Goal: Communication & Community: Share content

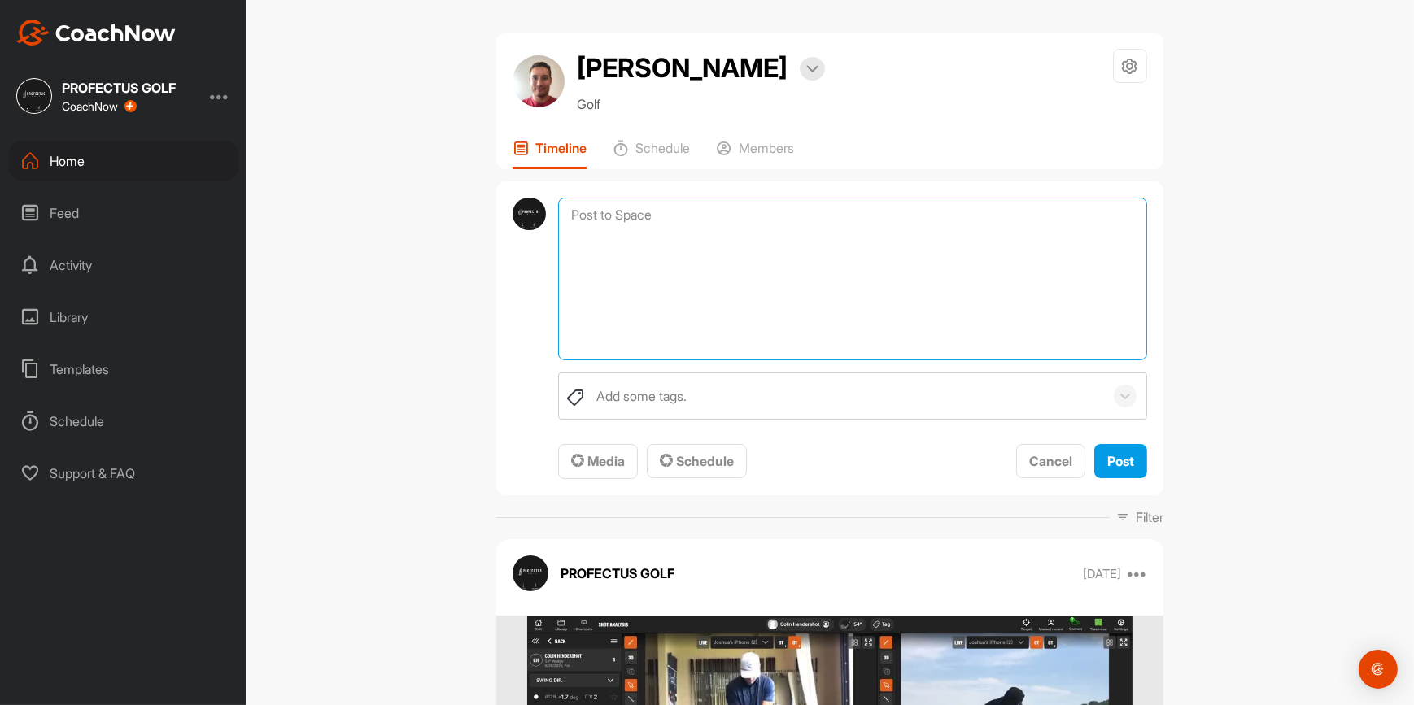
click at [714, 218] on textarea at bounding box center [852, 279] width 589 height 163
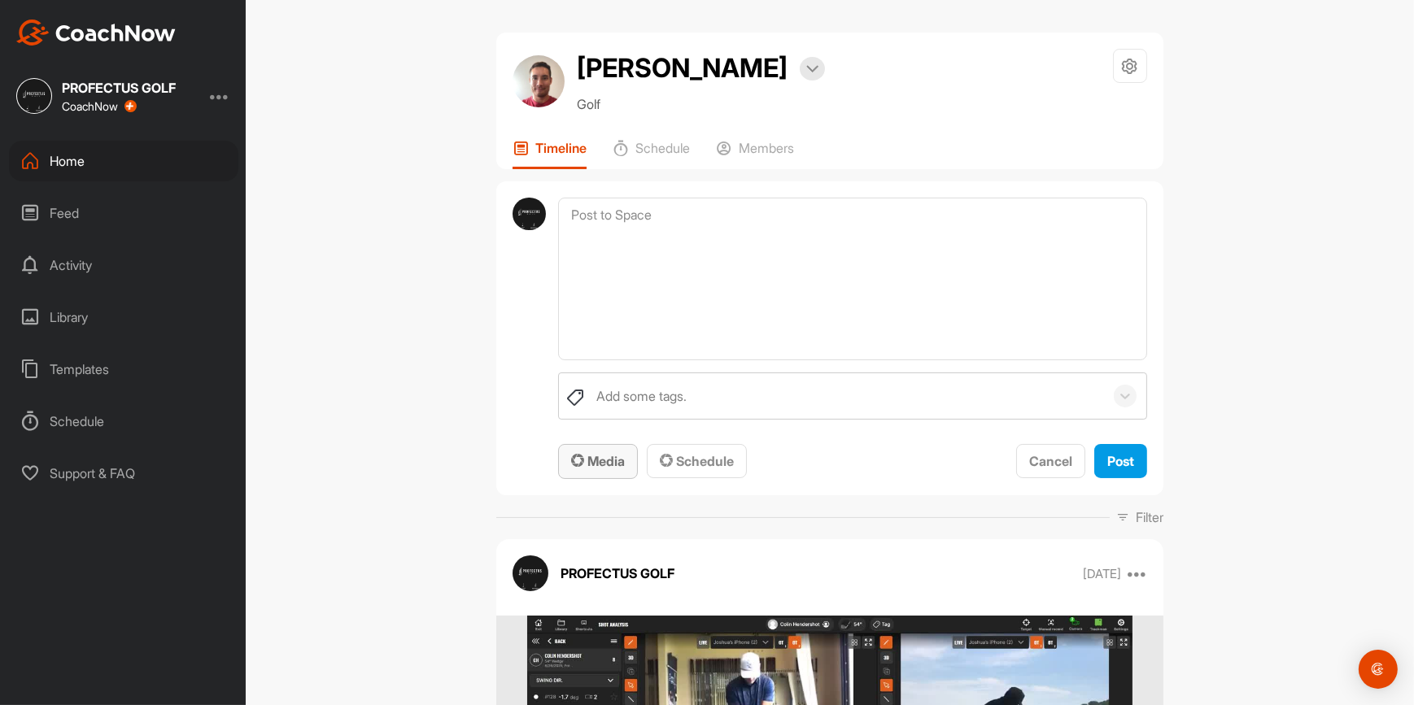
click at [613, 460] on span "Media" at bounding box center [598, 461] width 54 height 16
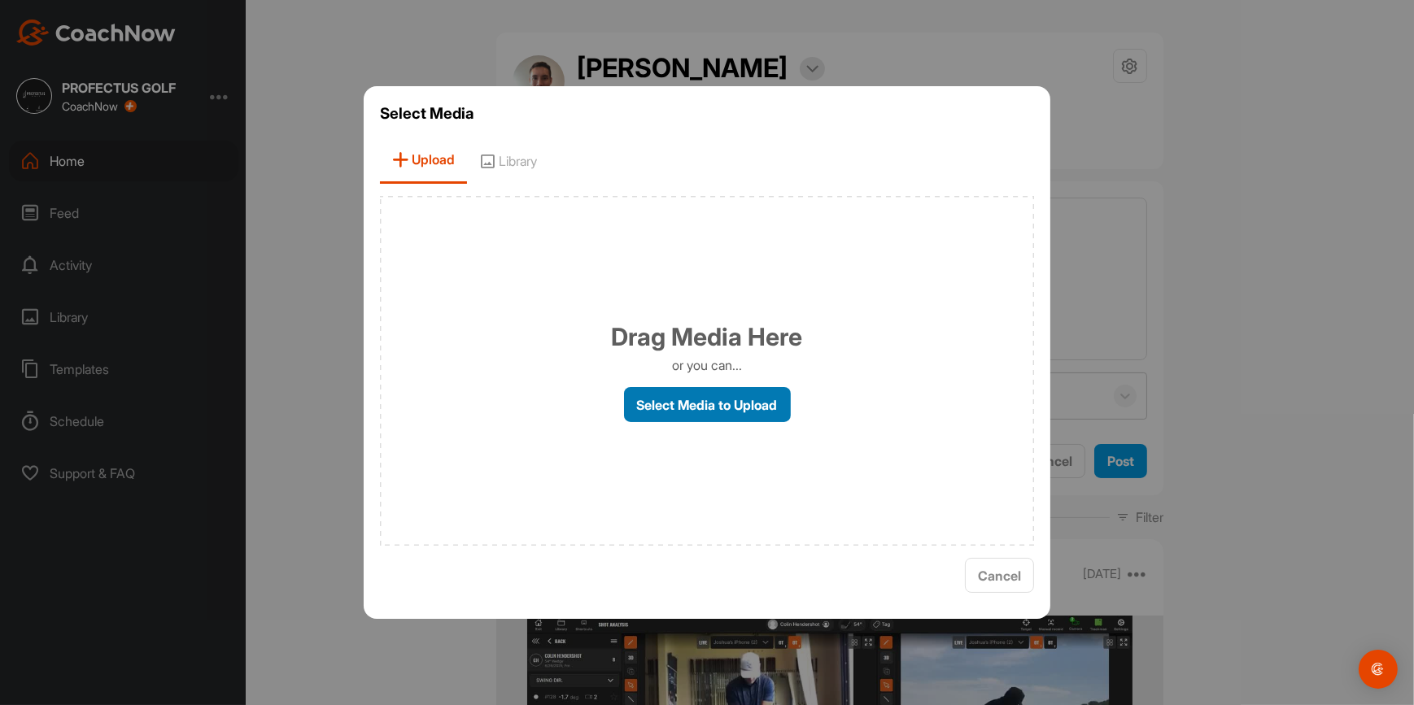
click at [658, 393] on label "Select Media to Upload" at bounding box center [707, 404] width 167 height 35
click at [0, 0] on input "Select Media to Upload" at bounding box center [0, 0] width 0 height 0
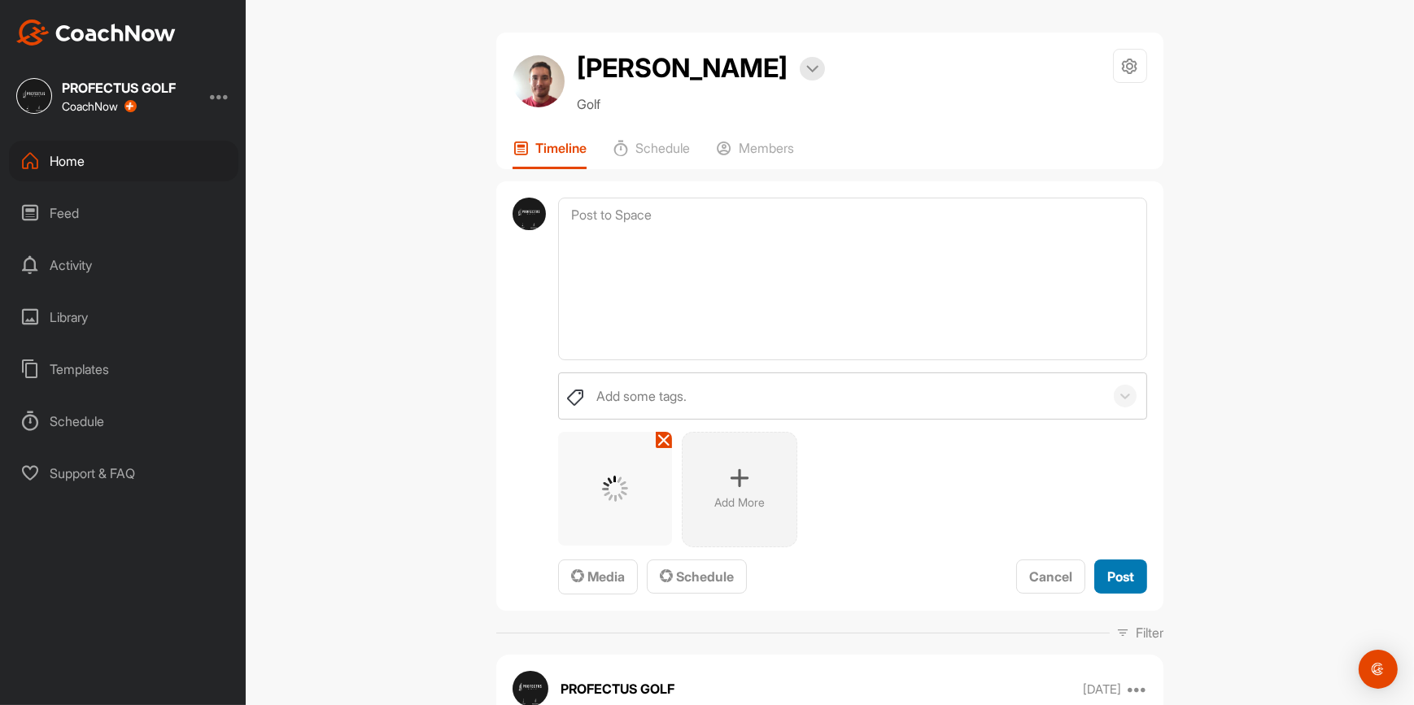
click at [1134, 577] on button "Post" at bounding box center [1120, 577] width 53 height 35
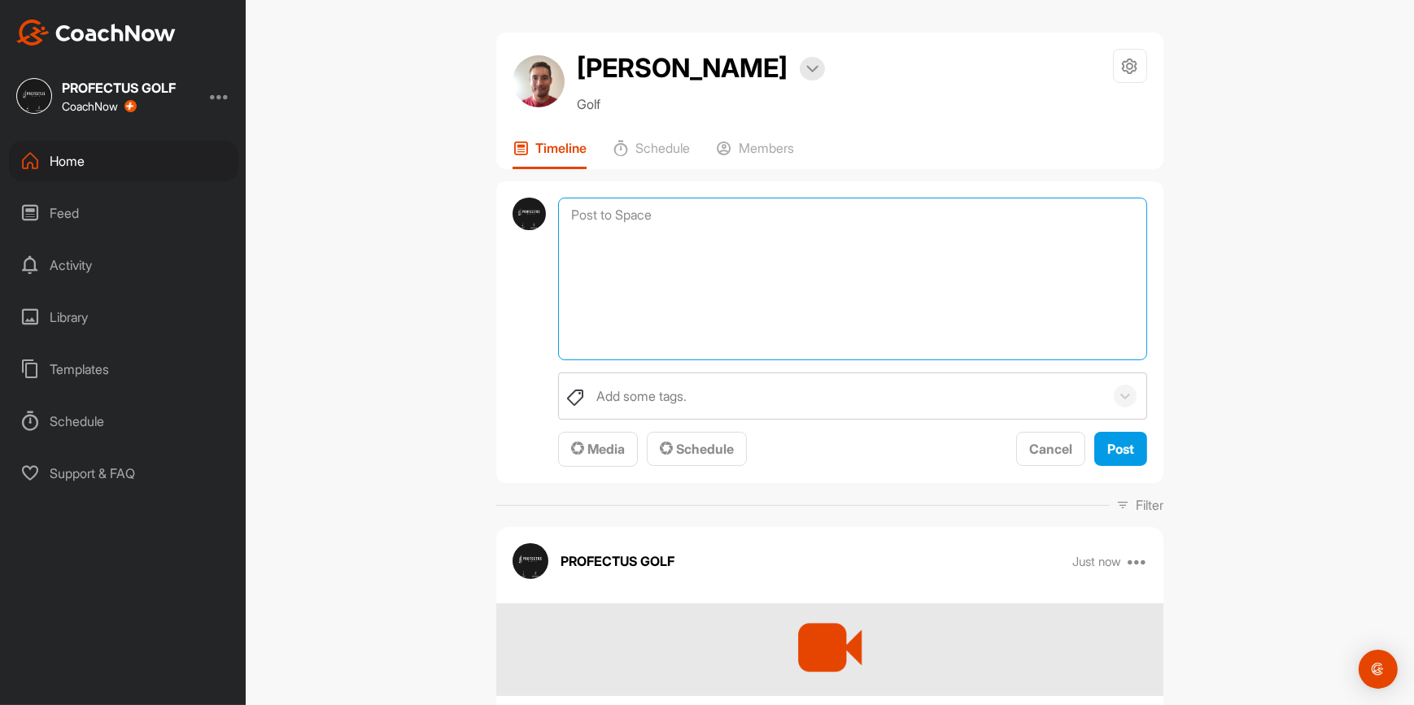
click at [826, 217] on textarea at bounding box center [852, 279] width 589 height 163
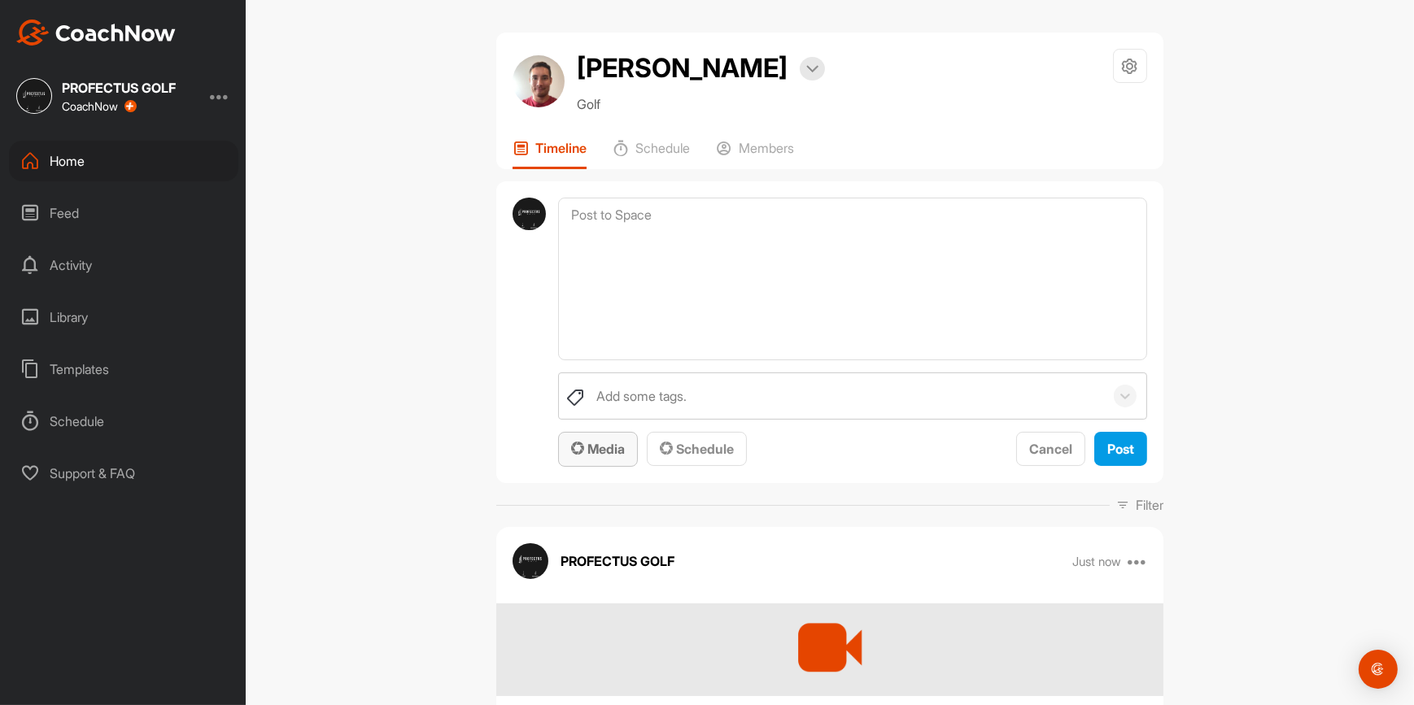
click at [624, 446] on button "Media" at bounding box center [598, 449] width 80 height 35
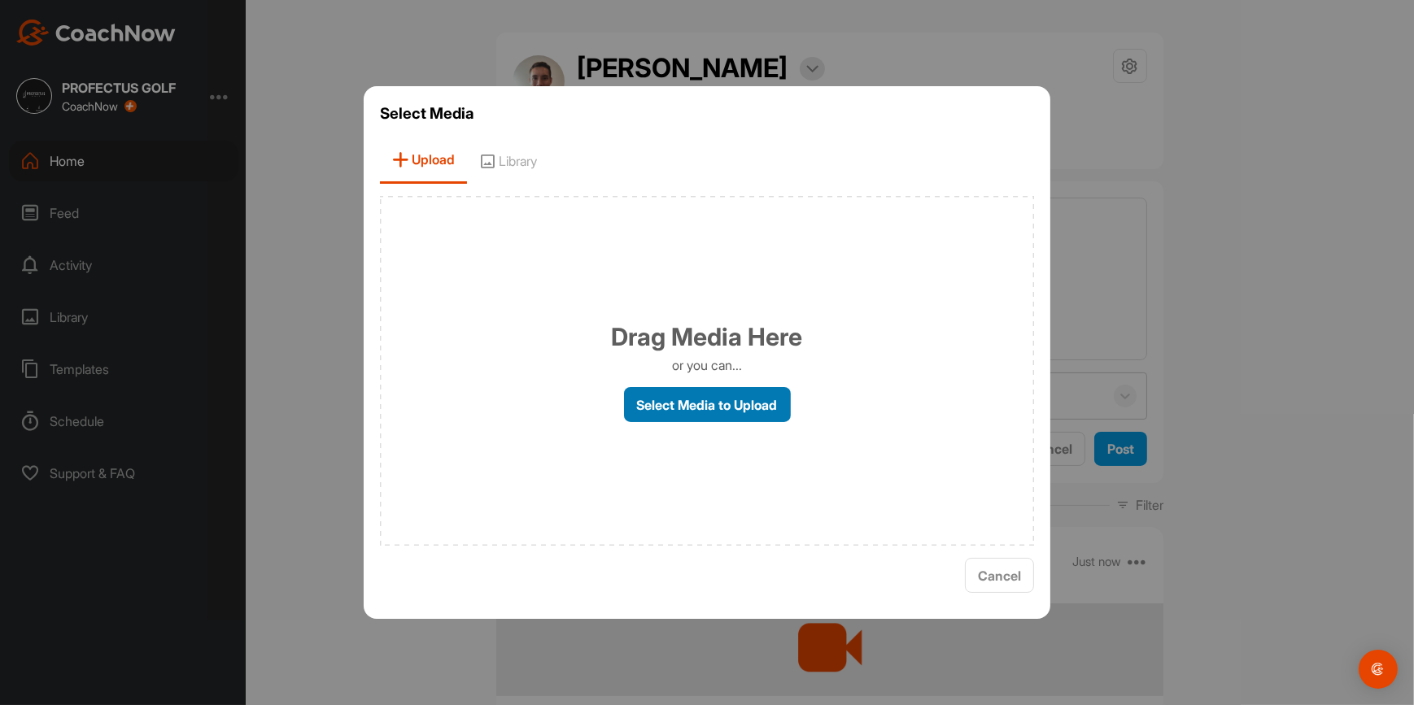
click at [683, 401] on label "Select Media to Upload" at bounding box center [707, 404] width 167 height 35
click at [0, 0] on input "Select Media to Upload" at bounding box center [0, 0] width 0 height 0
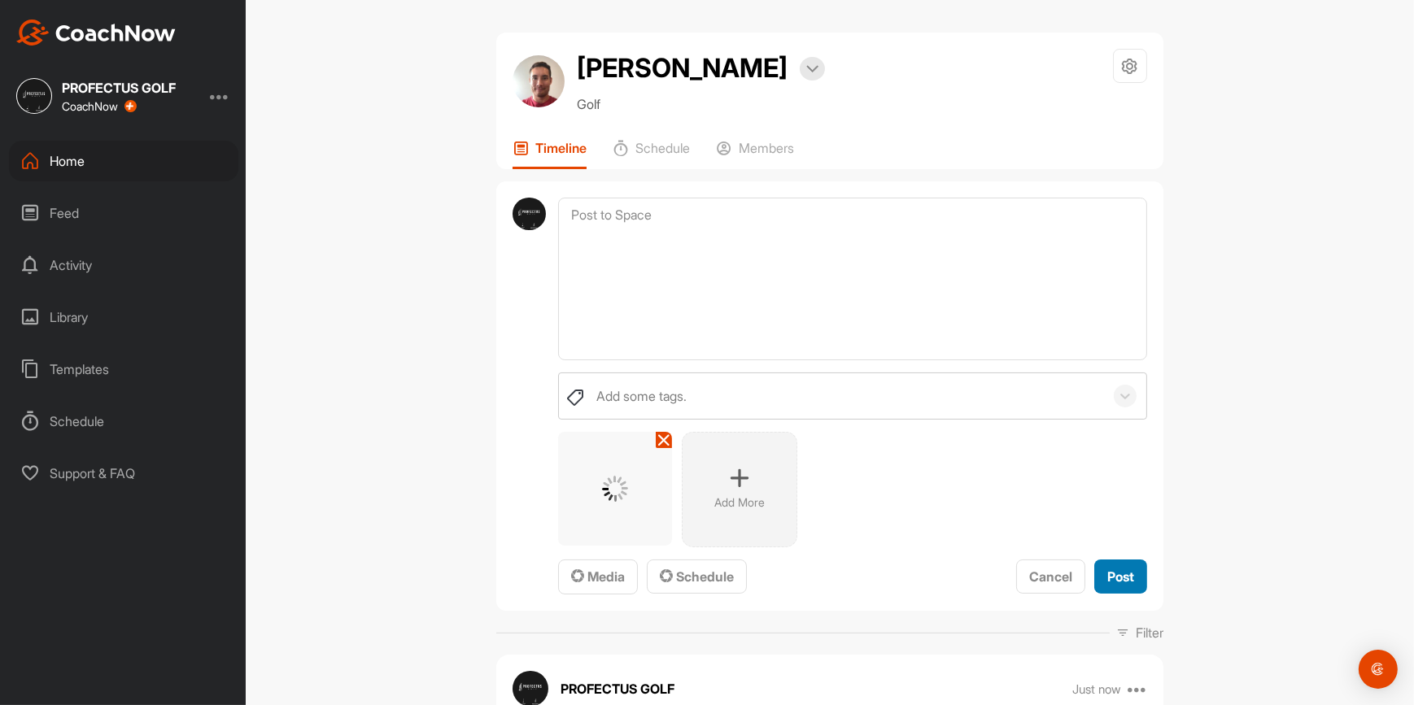
click at [1123, 576] on span "Post" at bounding box center [1120, 577] width 27 height 16
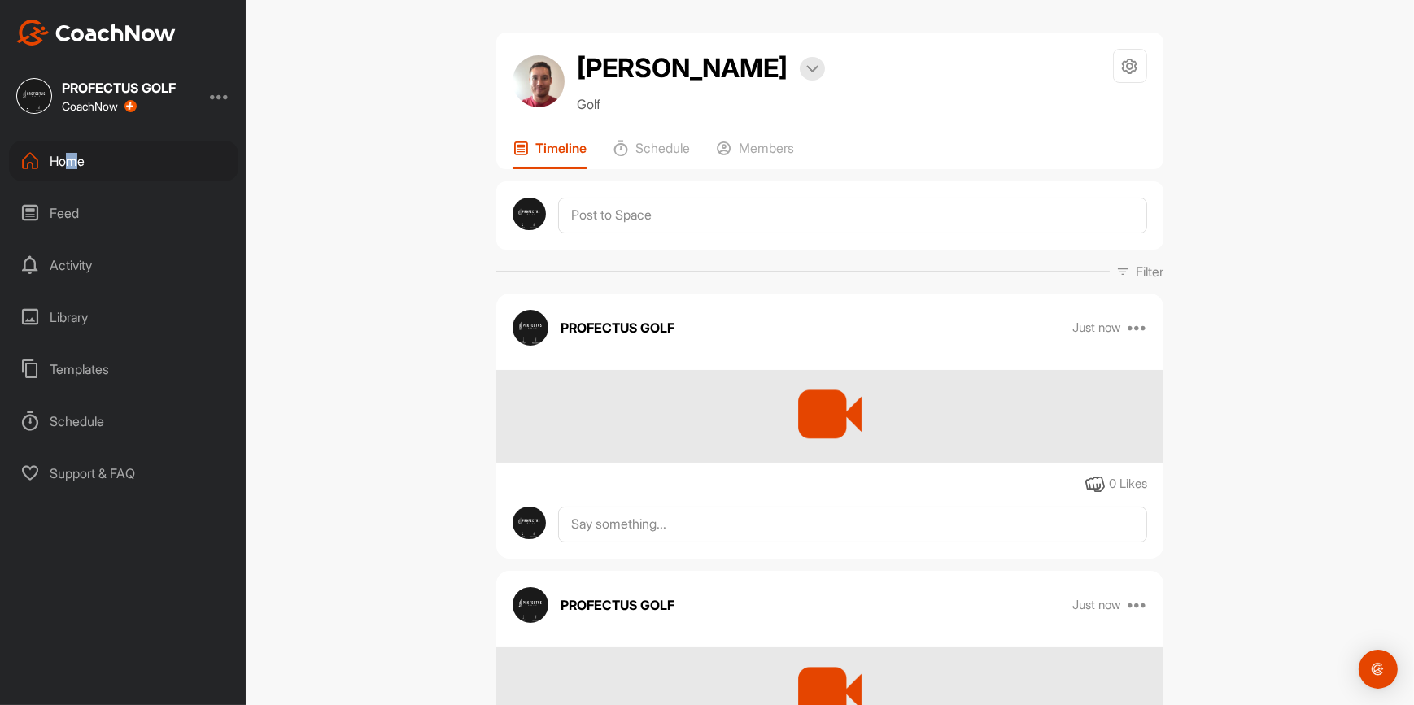
drag, startPoint x: 68, startPoint y: 160, endPoint x: 79, endPoint y: 160, distance: 10.6
click at [79, 160] on div "Home" at bounding box center [123, 161] width 229 height 41
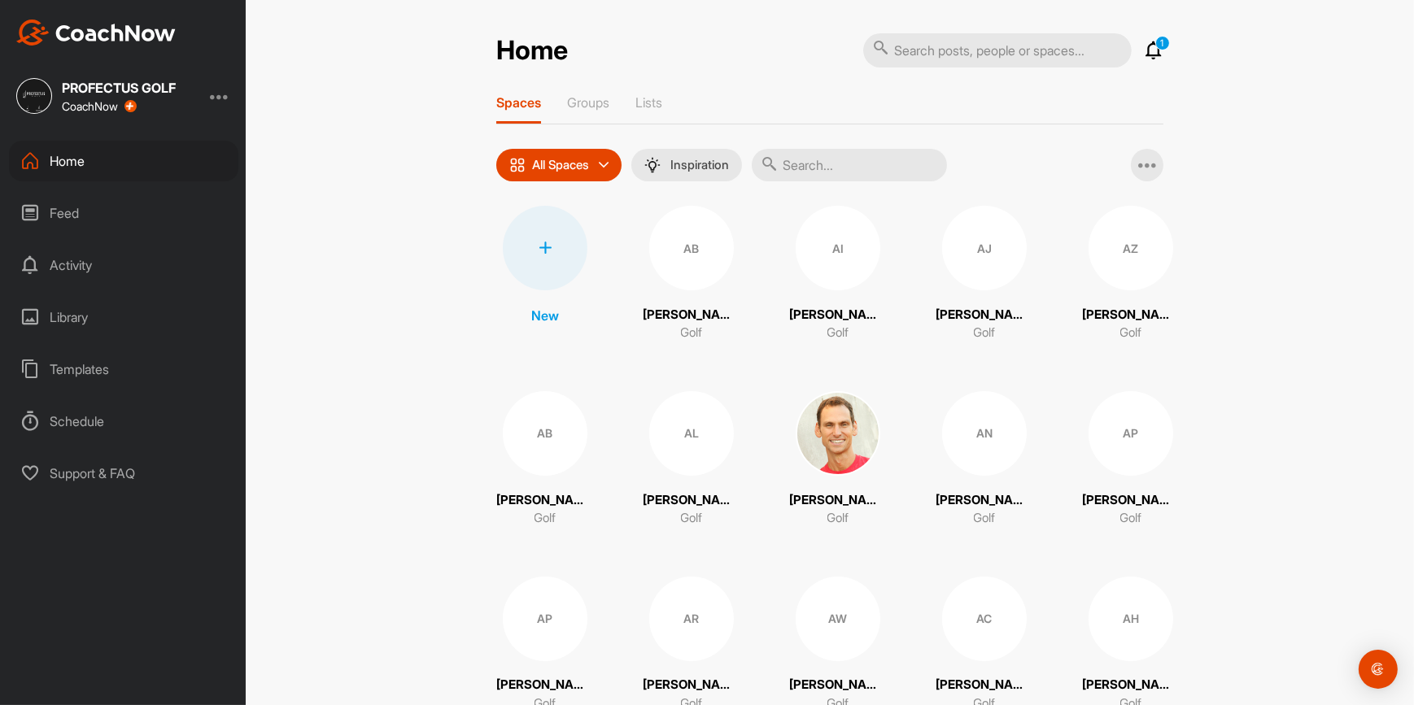
click at [823, 172] on input "text" at bounding box center [849, 165] width 195 height 33
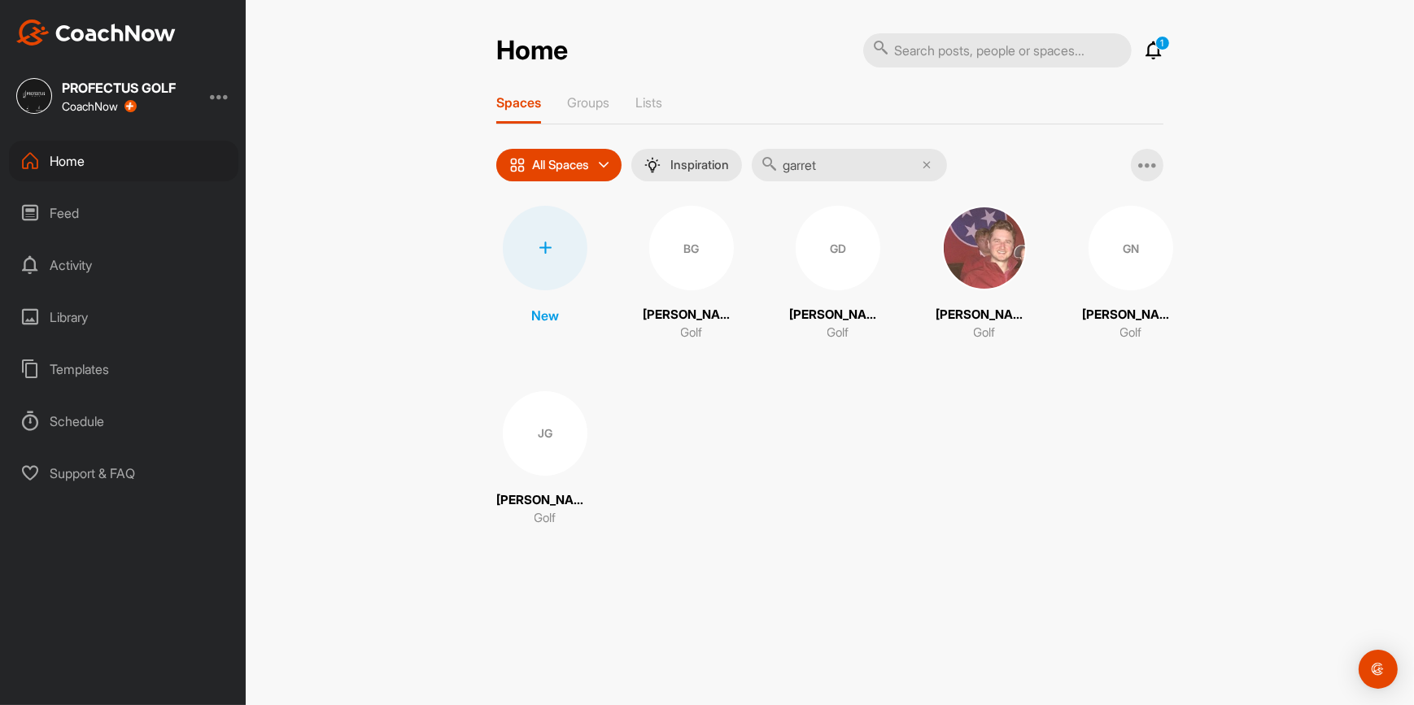
type input "garret"
click at [817, 262] on div "GD" at bounding box center [838, 248] width 85 height 85
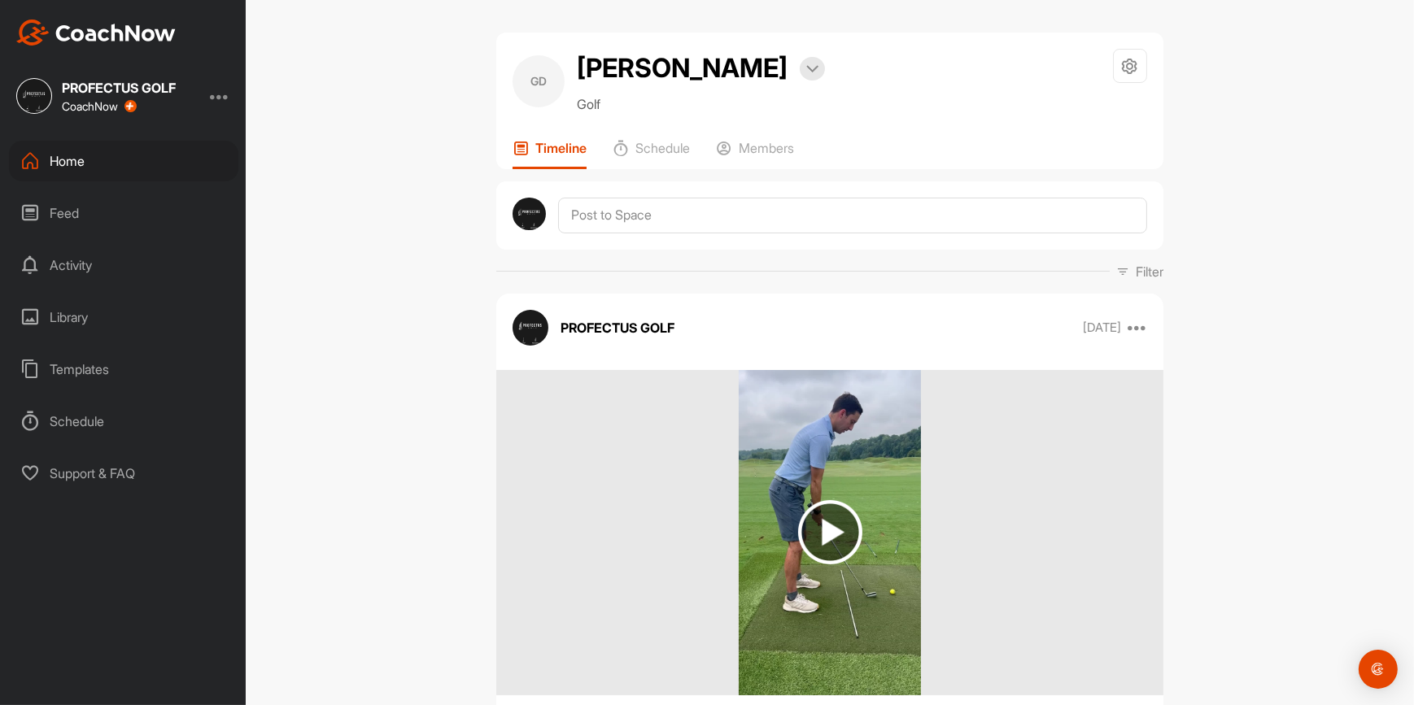
click at [89, 164] on div "Home" at bounding box center [123, 161] width 229 height 41
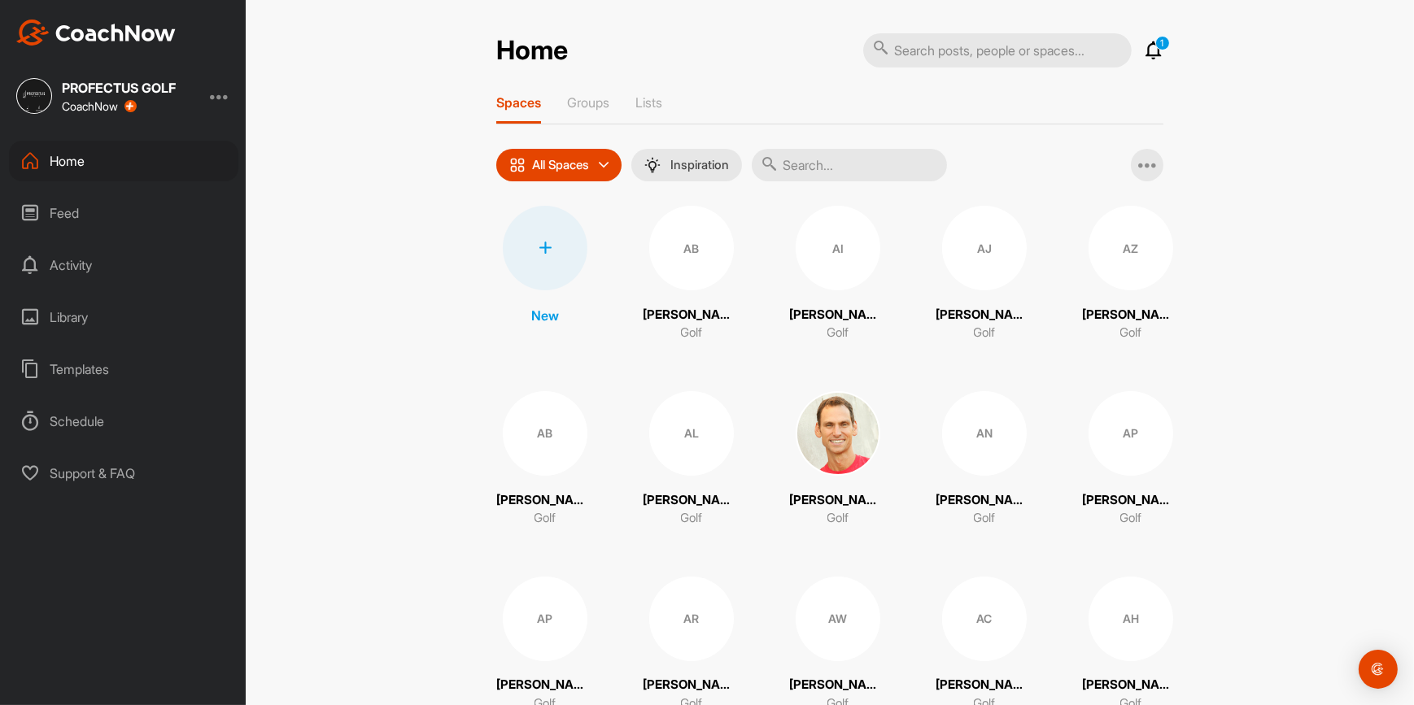
click at [927, 54] on input "text" at bounding box center [997, 50] width 268 height 34
type input "[PERSON_NAME]"
click at [850, 164] on input "text" at bounding box center [849, 165] width 195 height 33
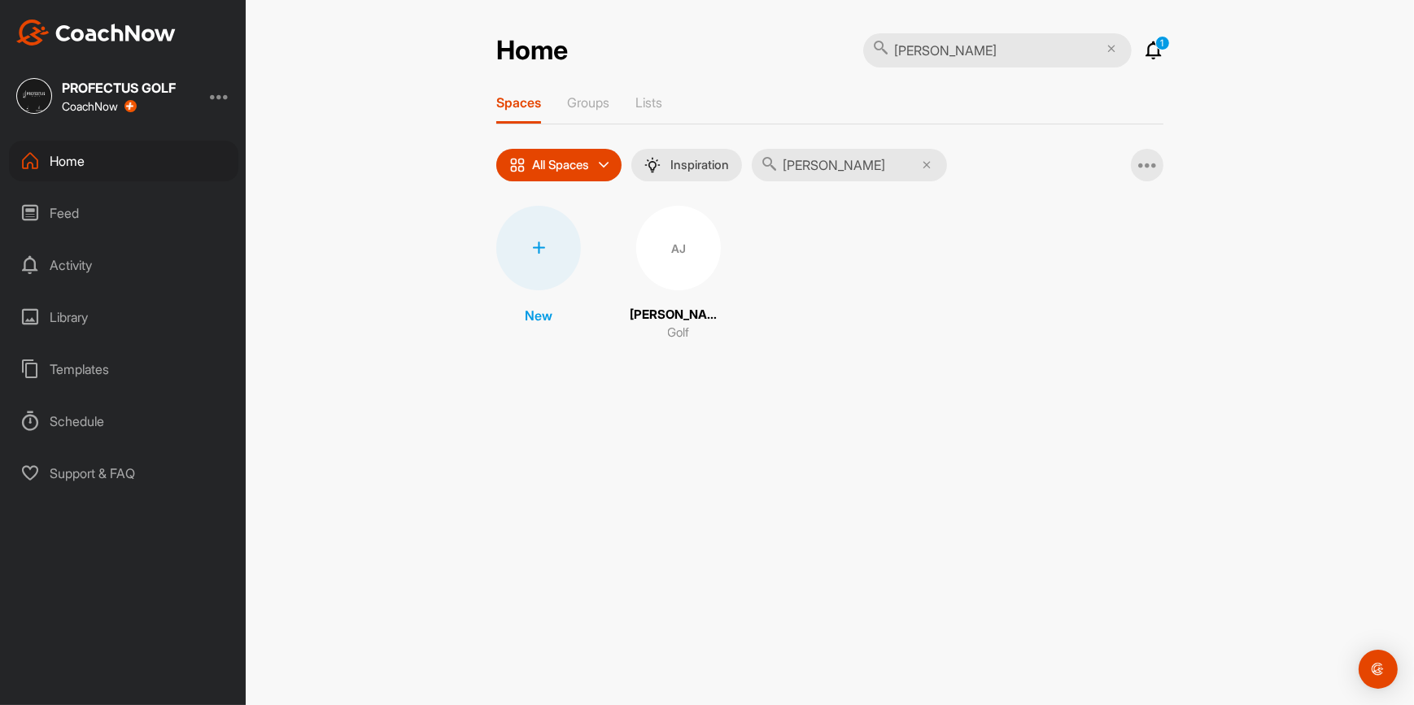
type input "[PERSON_NAME]"
click at [677, 238] on div "AJ" at bounding box center [678, 248] width 85 height 85
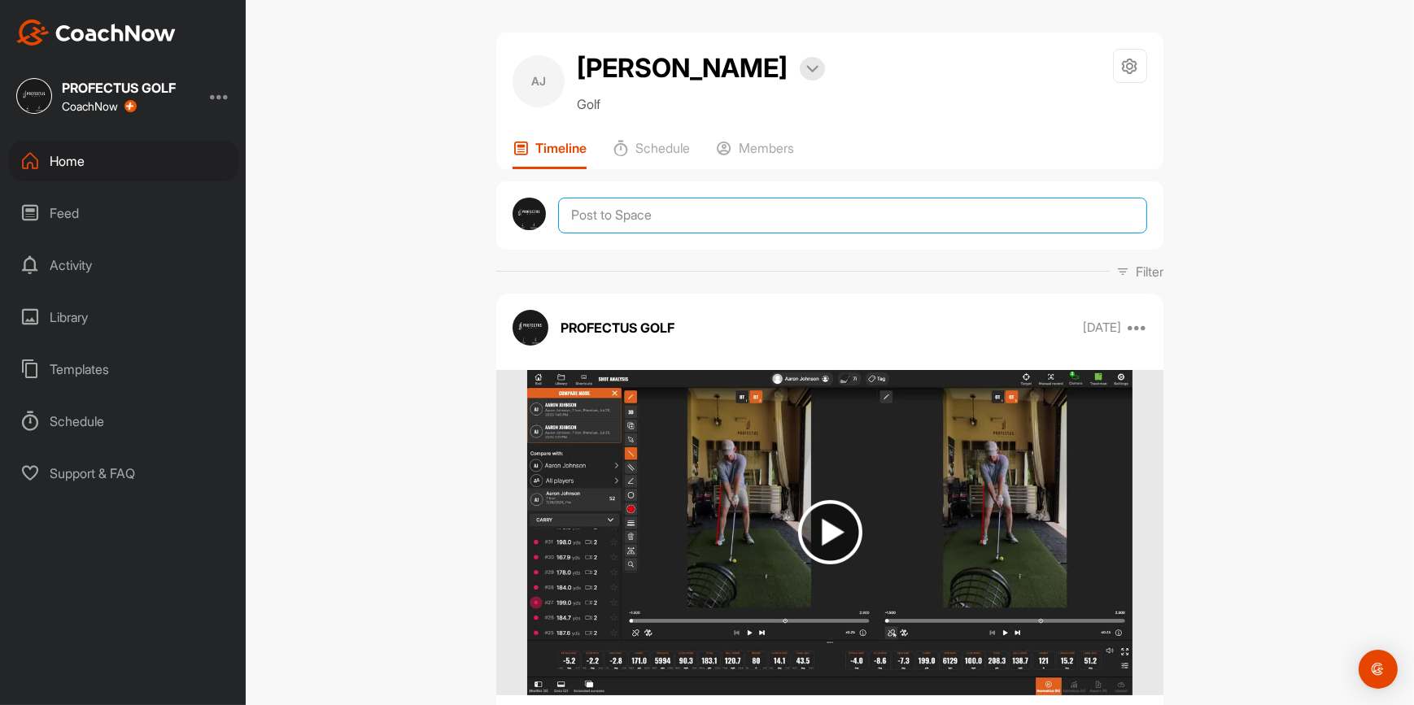
click at [719, 215] on textarea at bounding box center [852, 216] width 589 height 36
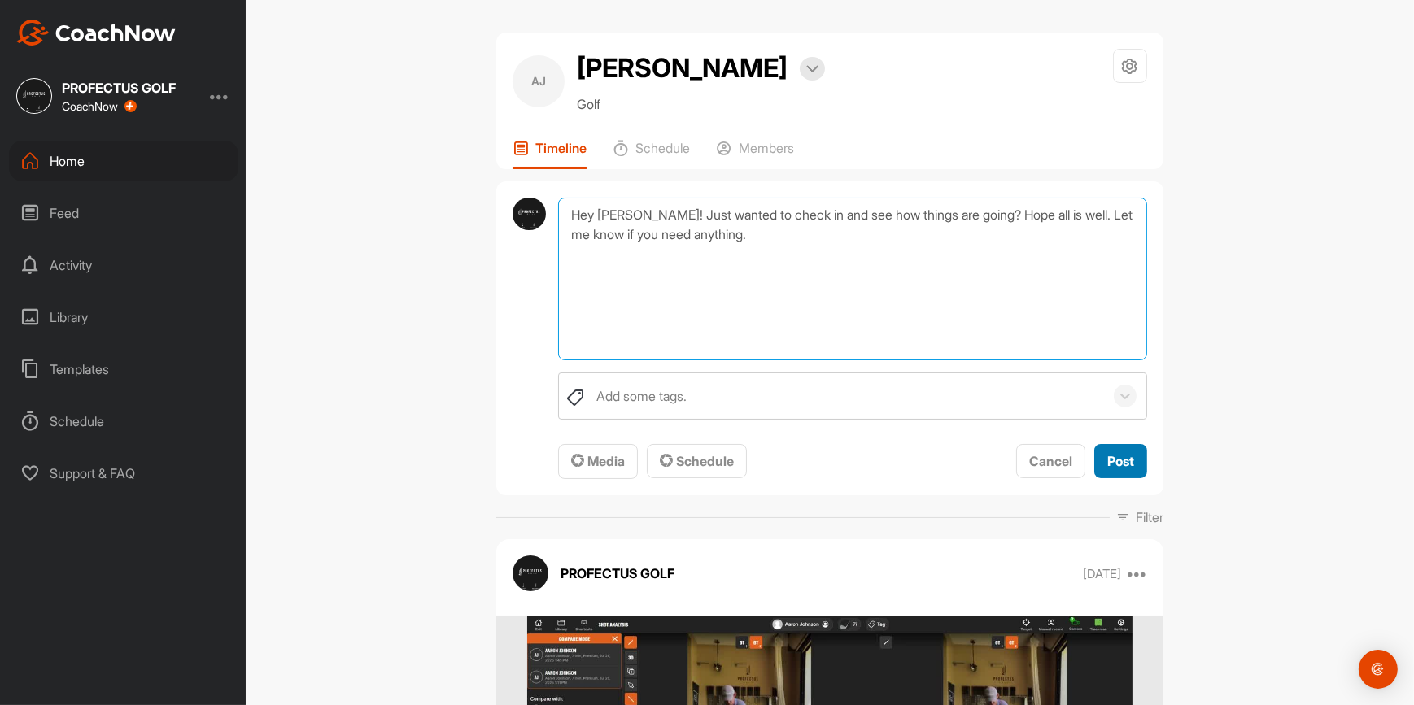
type textarea "Hey [PERSON_NAME]! Just wanted to check in and see how things are going? Hope a…"
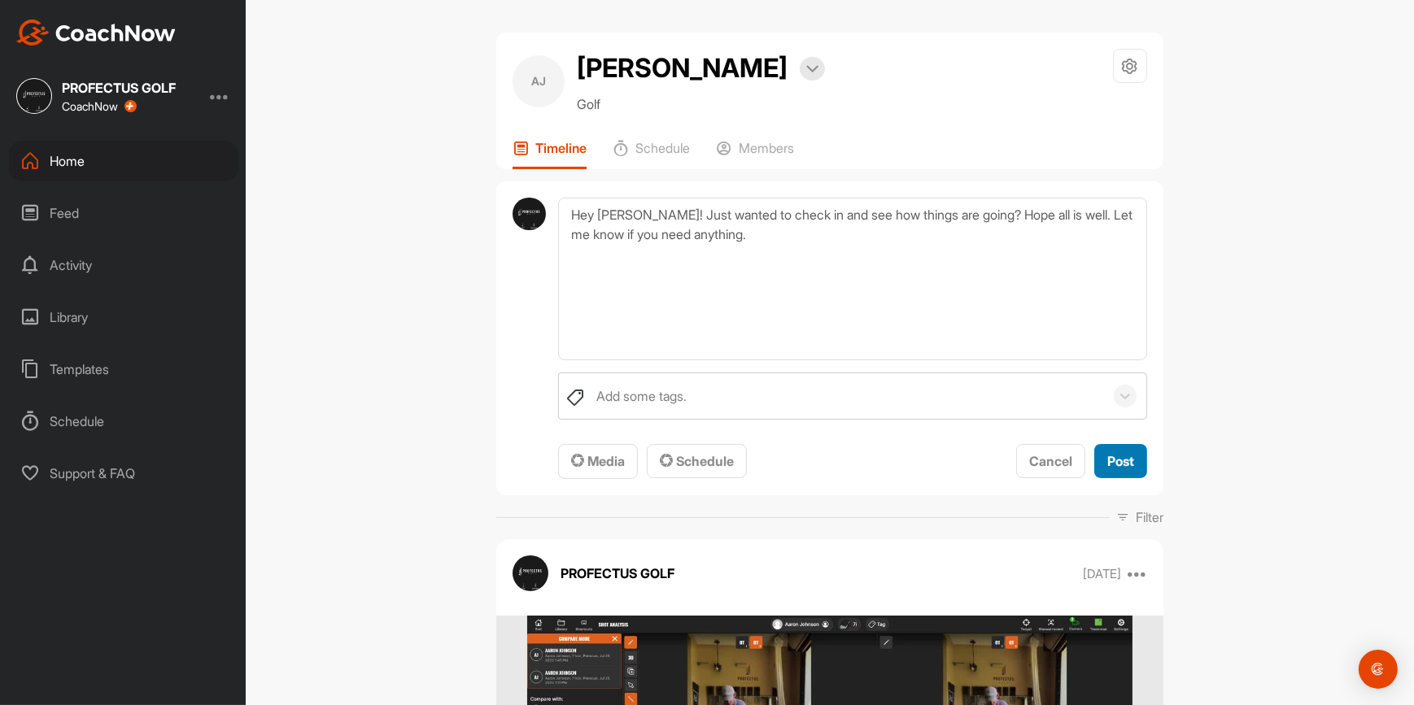
click at [1123, 461] on span "Post" at bounding box center [1120, 461] width 27 height 16
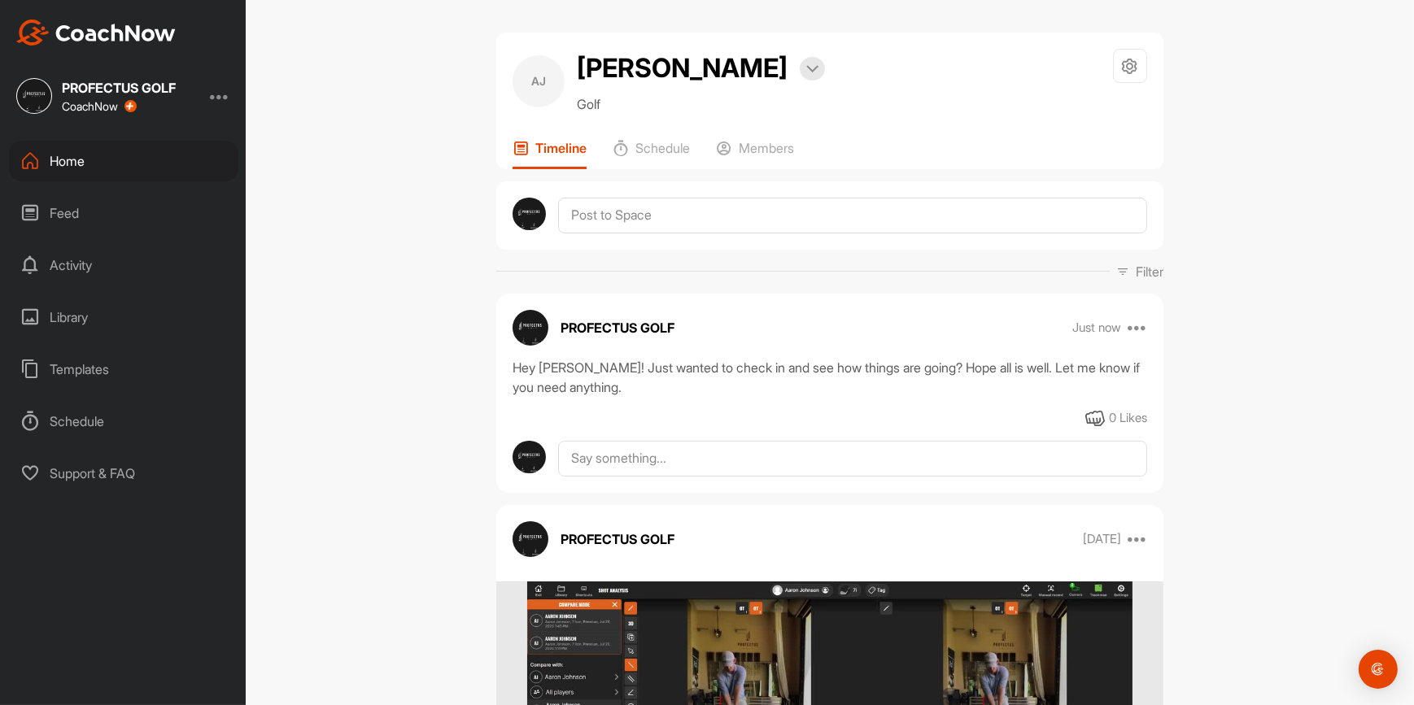
click at [98, 151] on div "Home" at bounding box center [123, 161] width 229 height 41
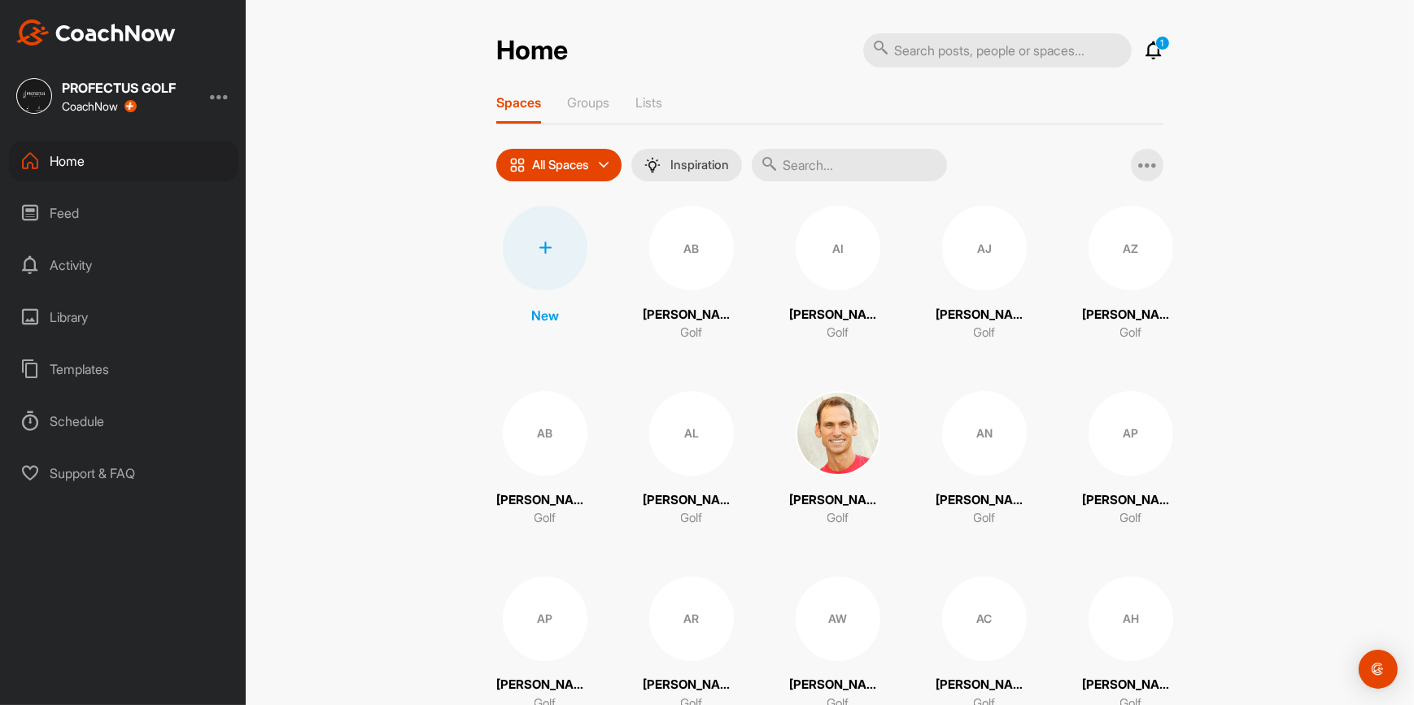
click at [830, 173] on input "text" at bounding box center [849, 165] width 195 height 33
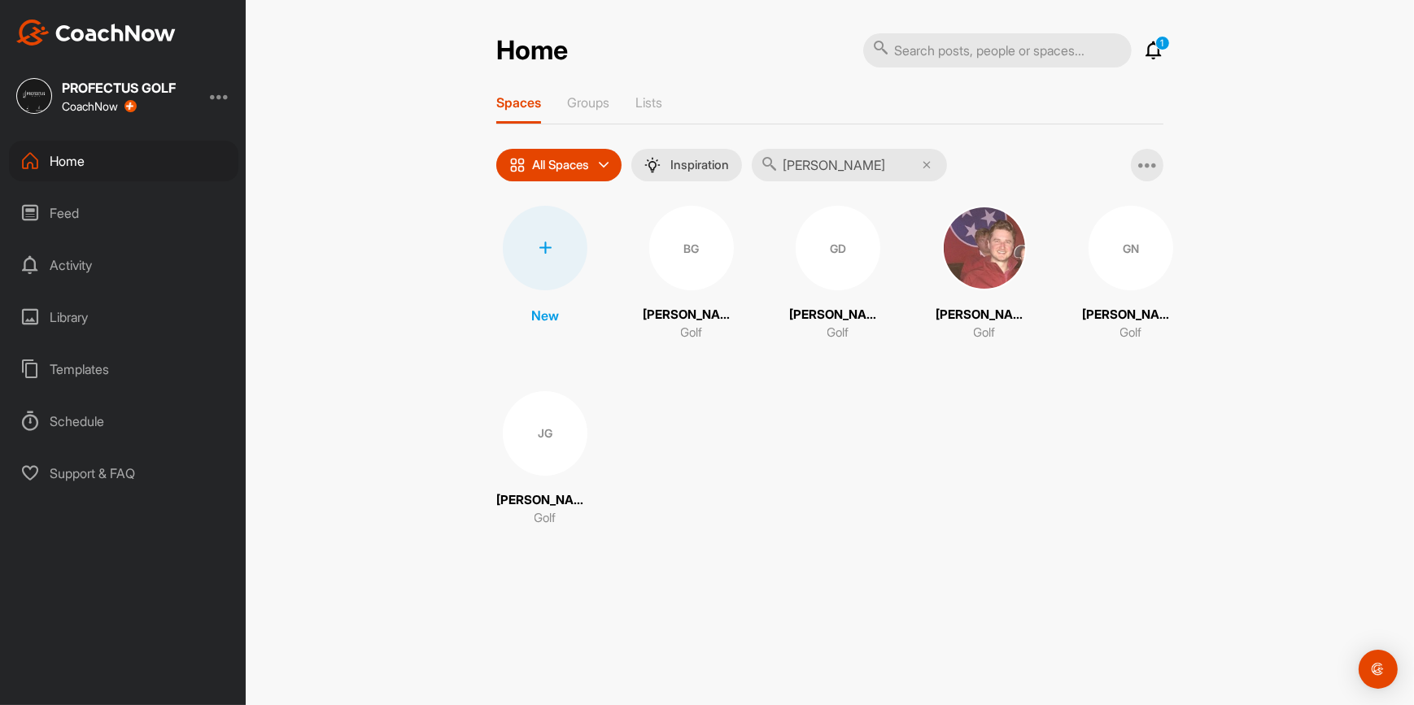
type input "[PERSON_NAME]"
click at [829, 259] on div "GD" at bounding box center [838, 248] width 85 height 85
